Goal: Find specific page/section: Find specific page/section

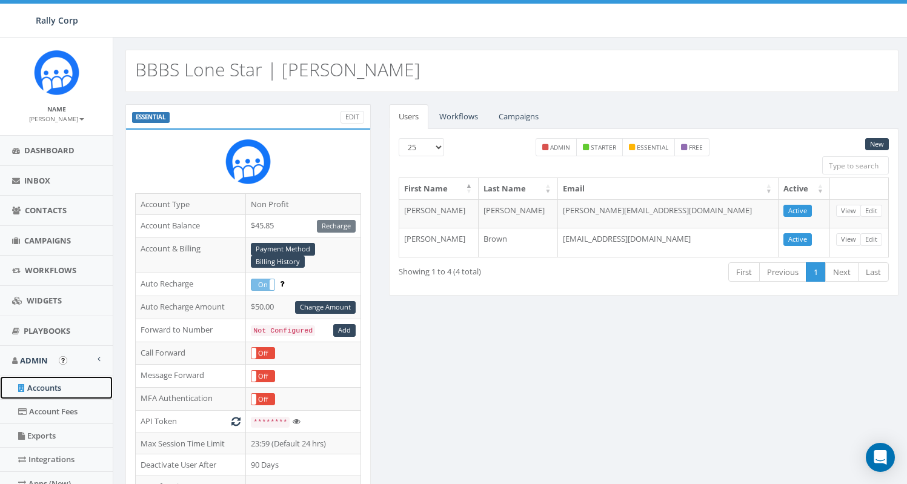
click at [73, 392] on link "Accounts" at bounding box center [56, 388] width 113 height 24
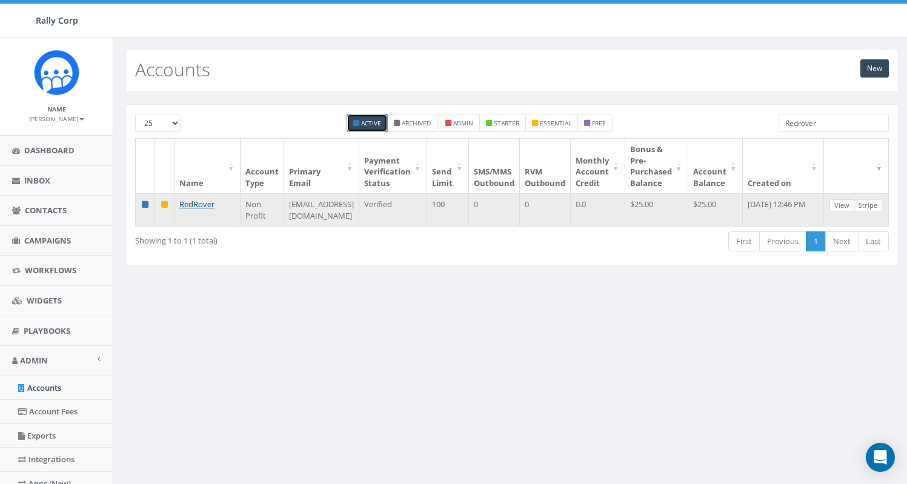
type input "Redrover"
click at [846, 204] on link "View" at bounding box center [841, 205] width 25 height 13
